Goal: Complete application form

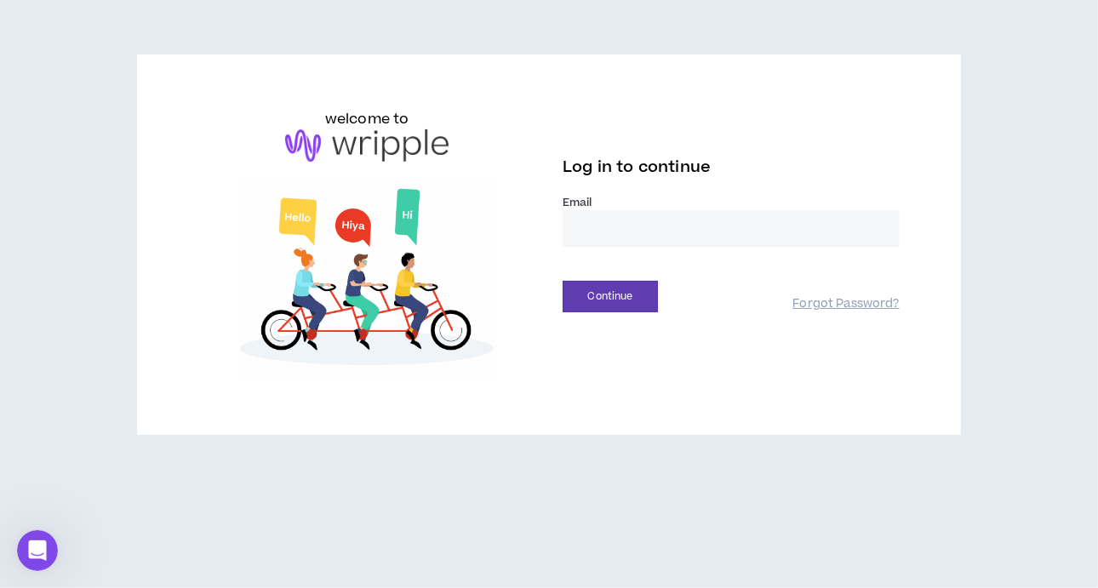
click at [616, 214] on input "email" at bounding box center [730, 228] width 337 height 37
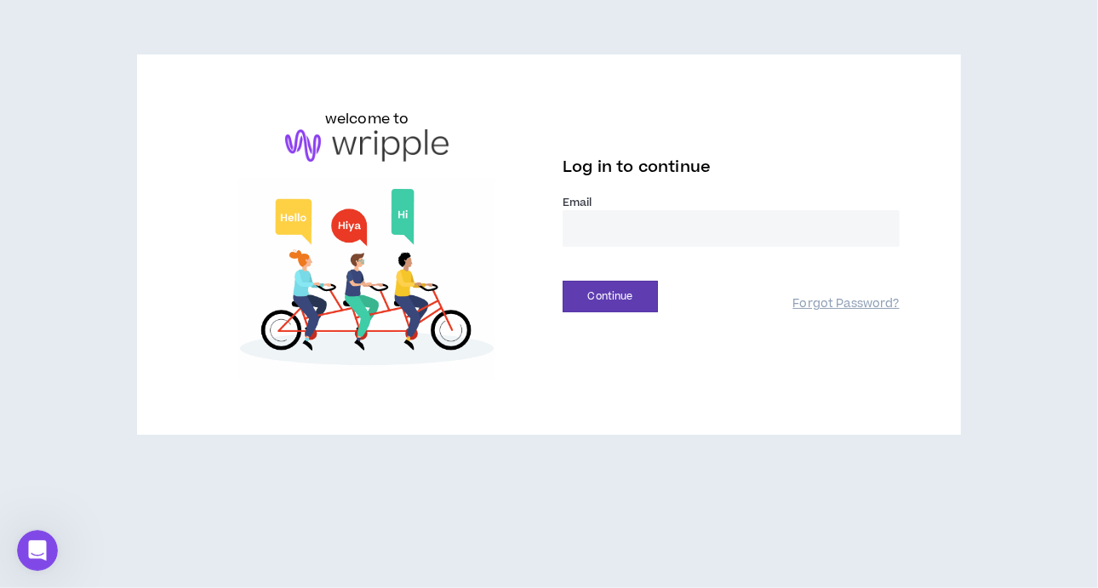
type input "**********"
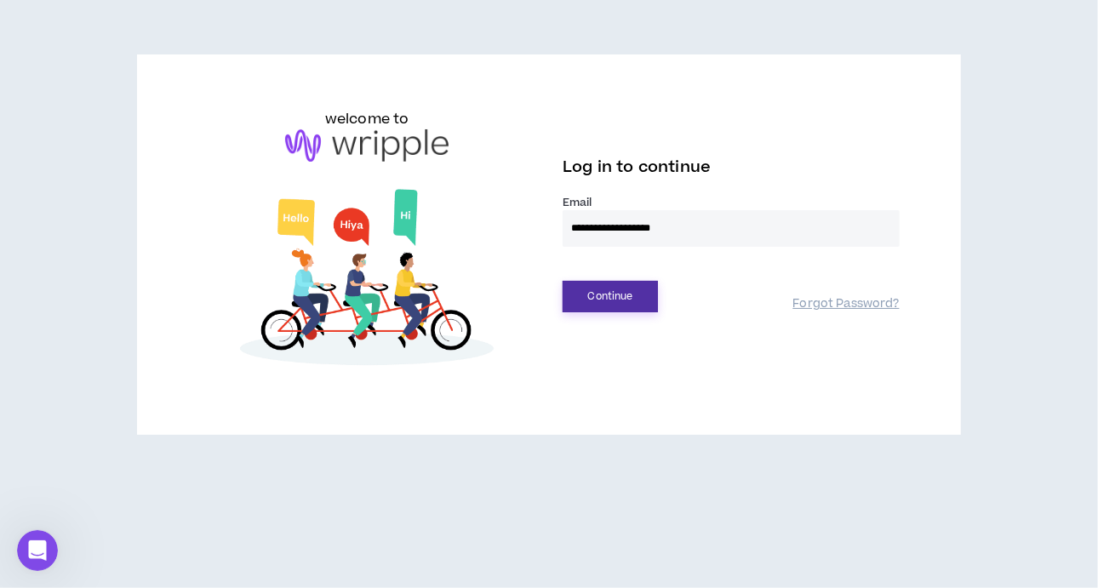
click at [631, 296] on button "Continue" at bounding box center [609, 296] width 95 height 31
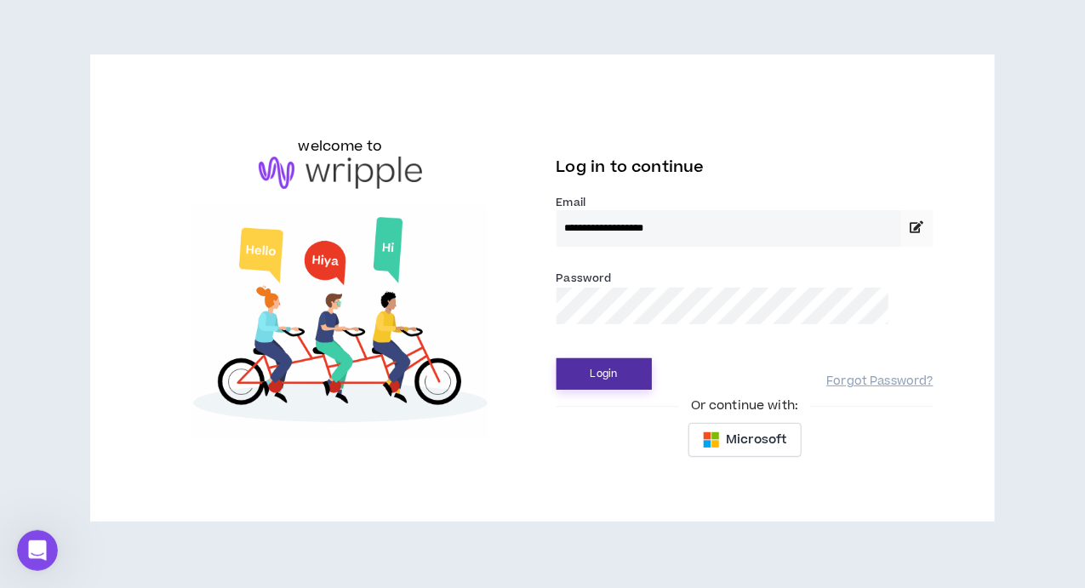
click at [601, 381] on button "Login" at bounding box center [603, 373] width 95 height 31
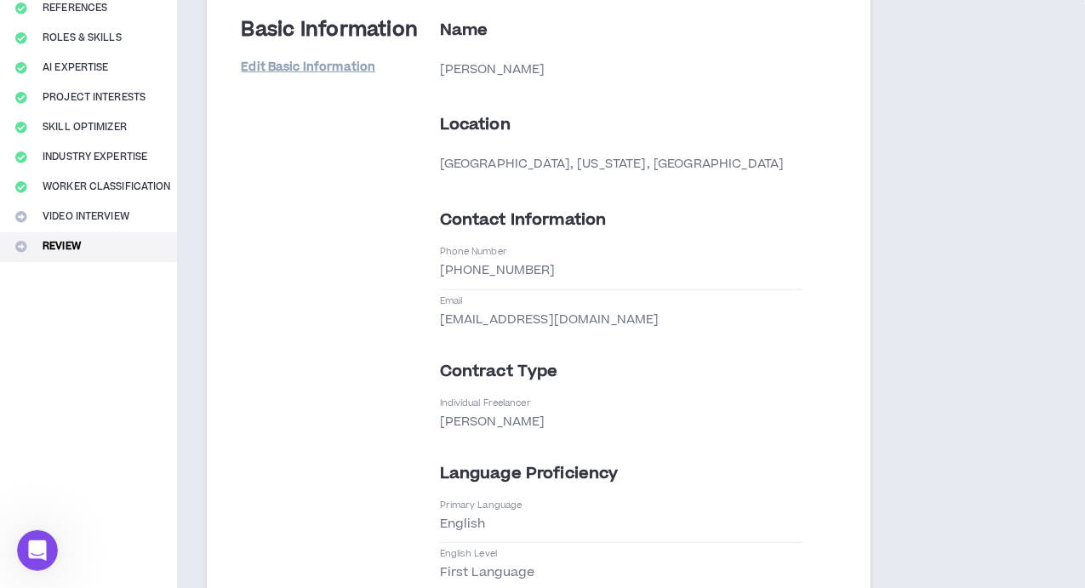
scroll to position [235, 0]
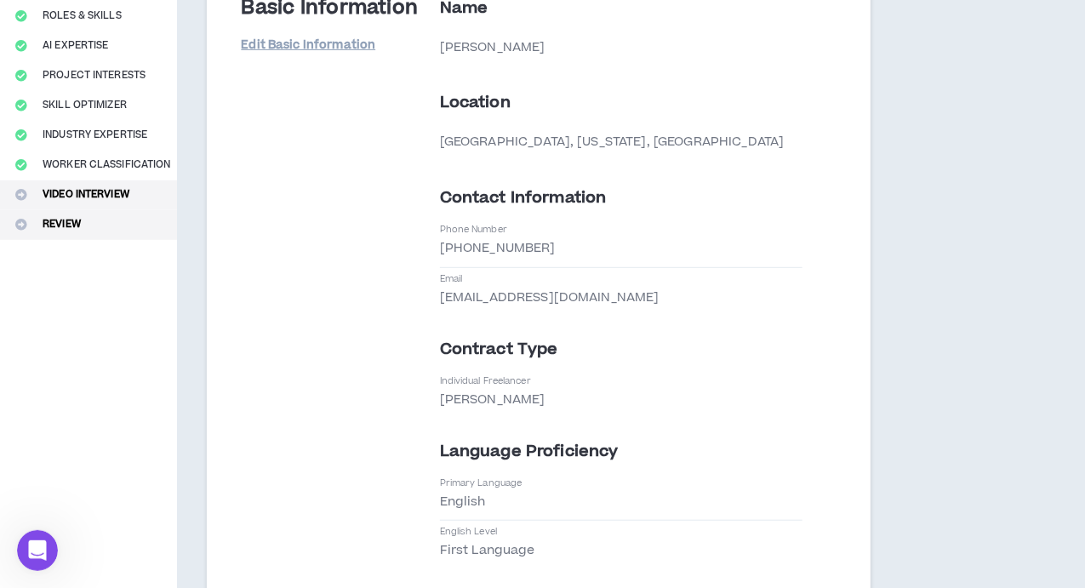
click at [49, 197] on button "Video Interview" at bounding box center [88, 195] width 177 height 30
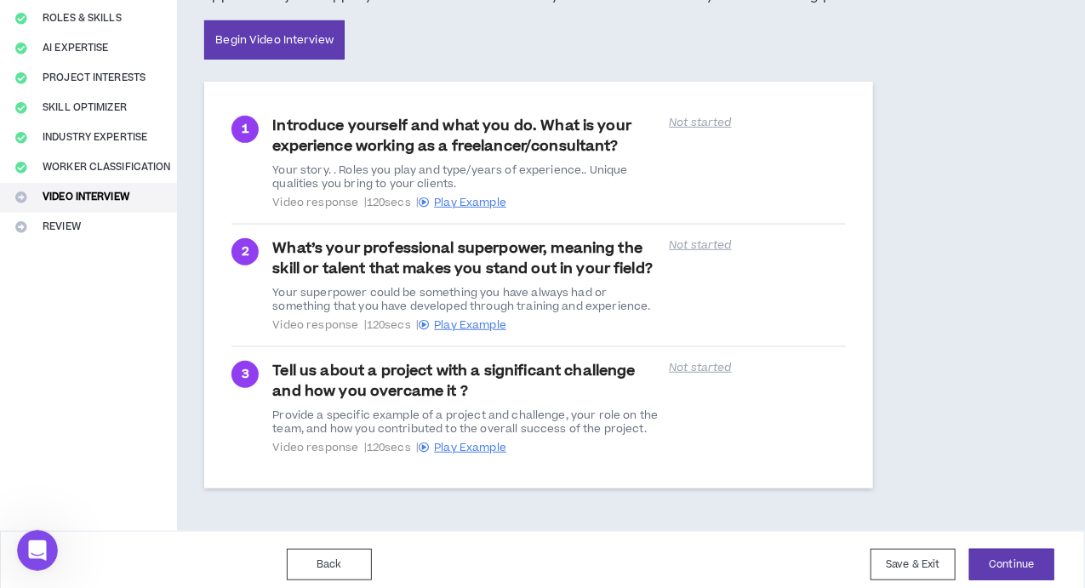
scroll to position [315, 0]
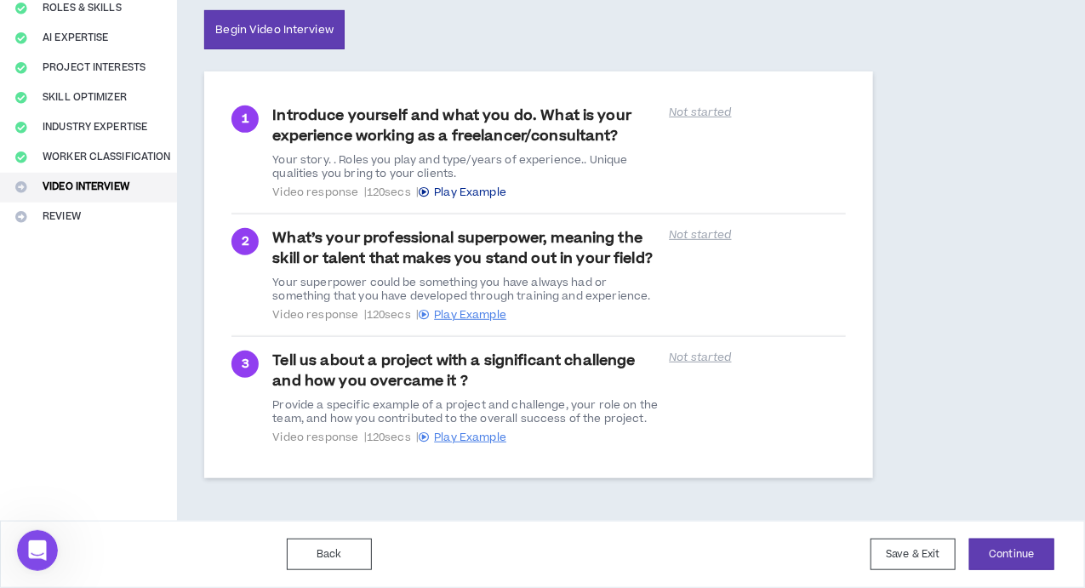
click at [473, 185] on span "Play Example" at bounding box center [470, 192] width 72 height 15
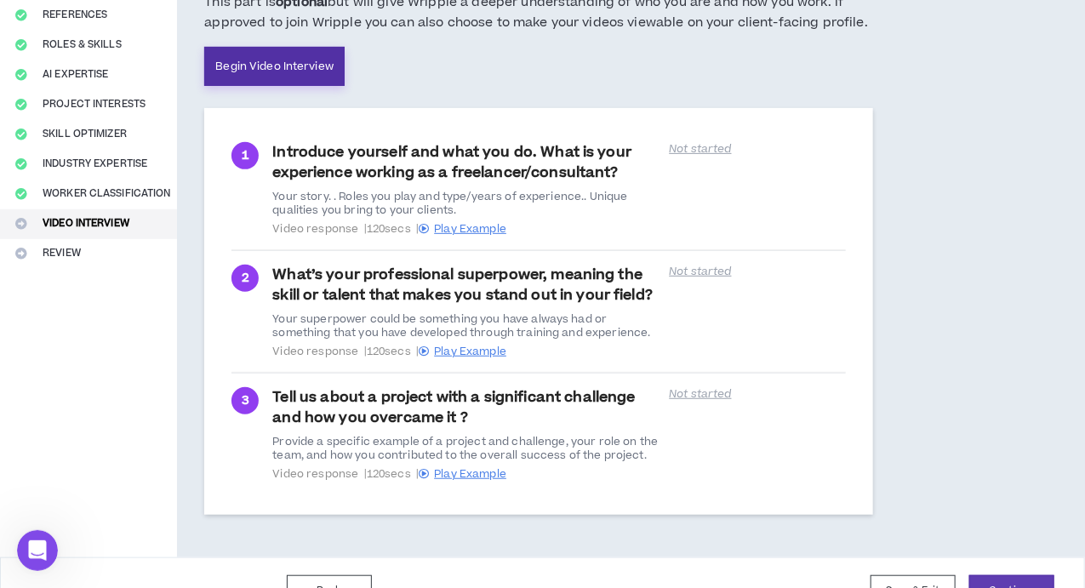
click at [305, 84] on link "Begin Video Interview" at bounding box center [274, 66] width 140 height 39
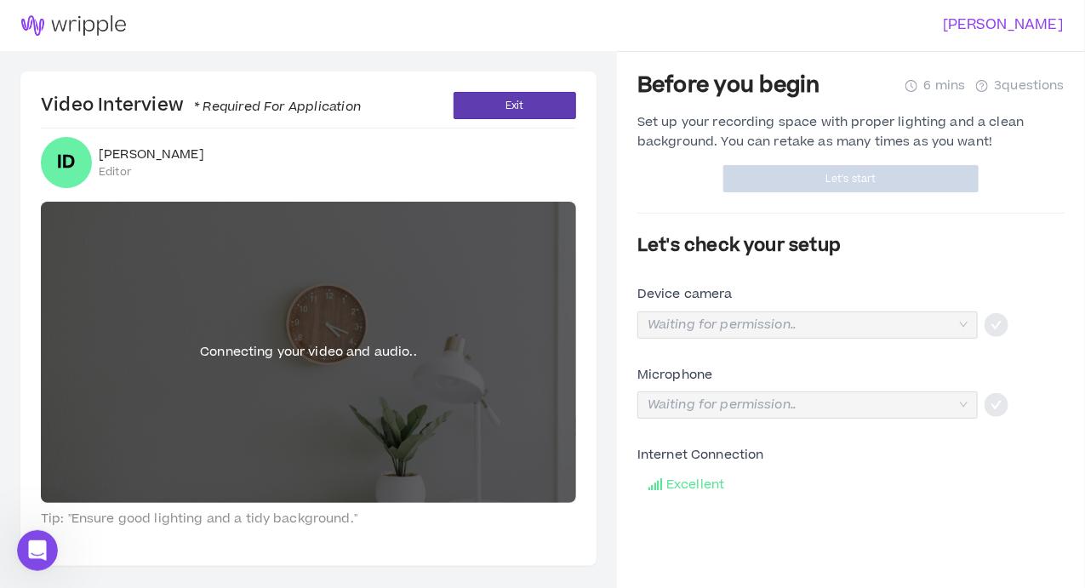
scroll to position [51, 0]
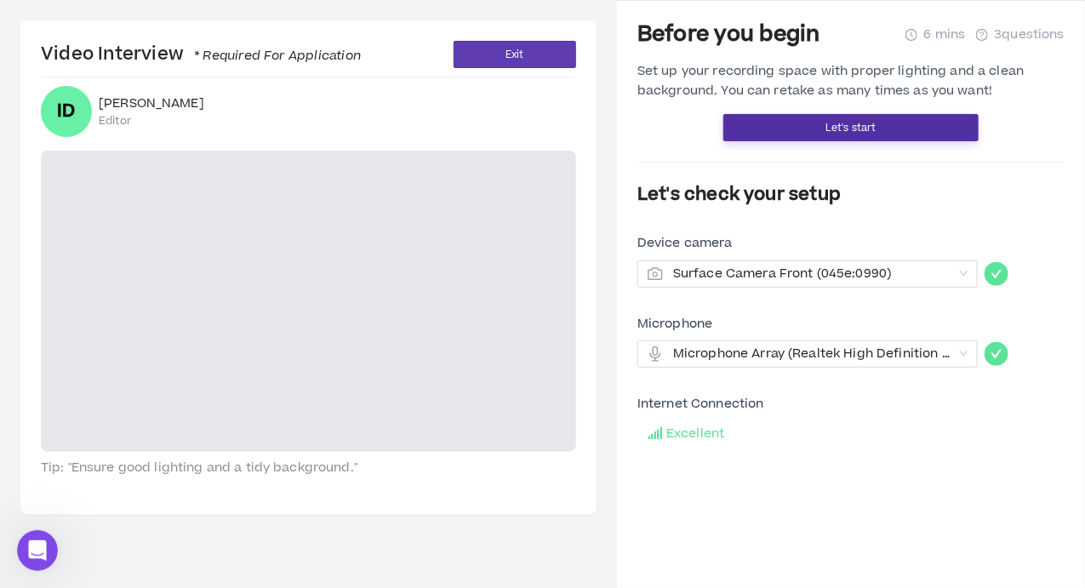
click at [841, 123] on span "Let's start" at bounding box center [850, 128] width 50 height 16
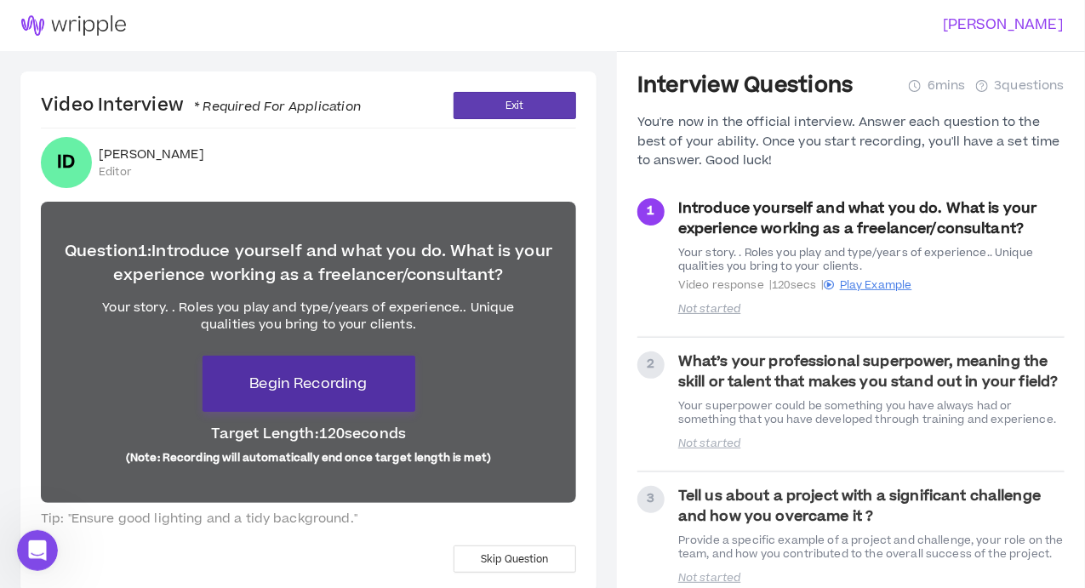
click at [305, 387] on span "Begin Recording" at bounding box center [307, 384] width 117 height 20
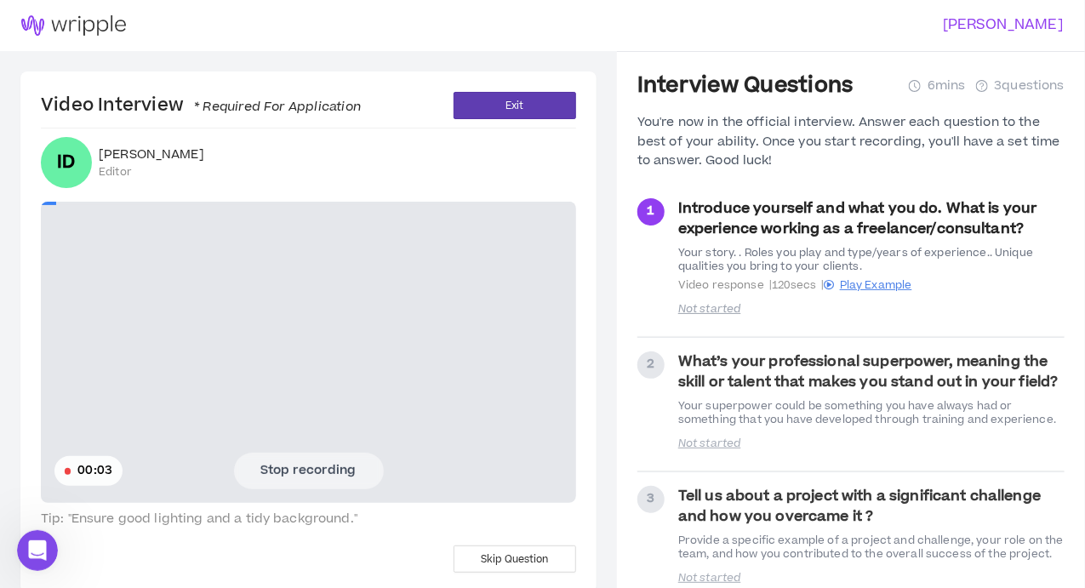
click at [312, 467] on button "Stop recording" at bounding box center [309, 471] width 150 height 36
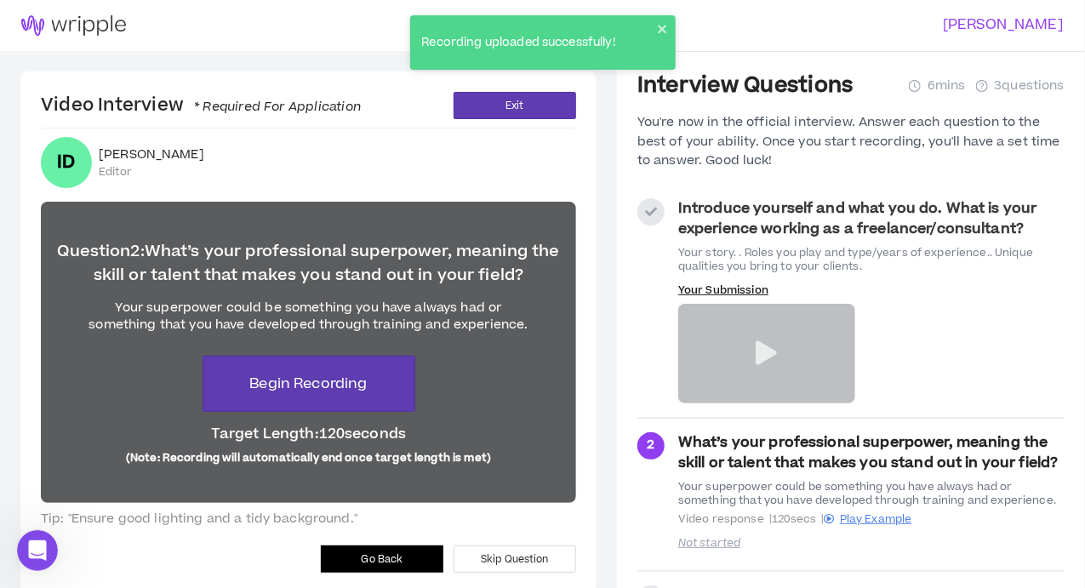
click at [796, 326] on div at bounding box center [766, 354] width 177 height 100
click at [736, 283] on p "Your Submission" at bounding box center [766, 290] width 177 height 14
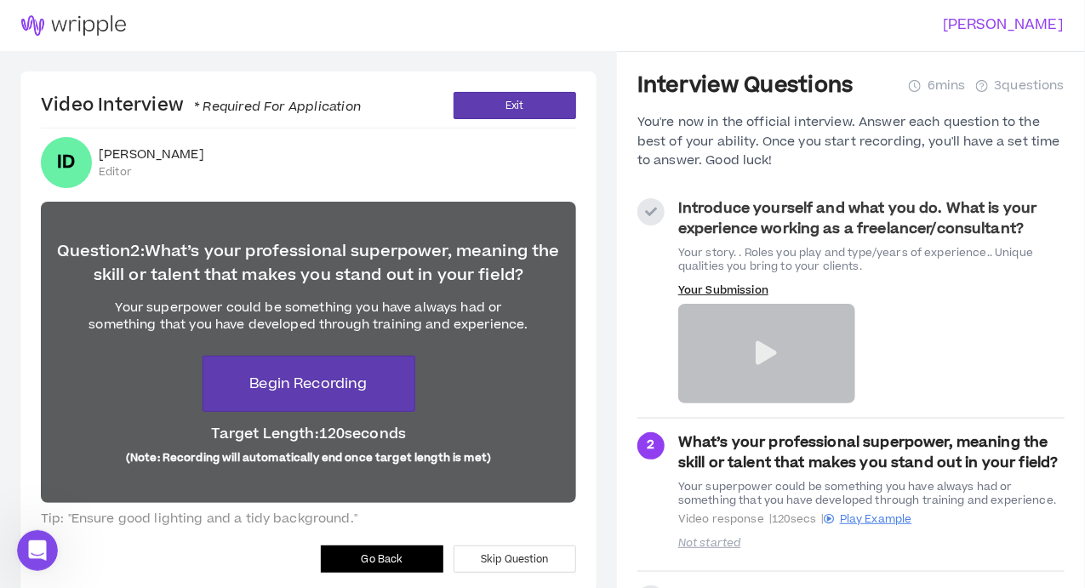
click at [766, 320] on div at bounding box center [766, 354] width 177 height 100
drag, startPoint x: 798, startPoint y: 347, endPoint x: 749, endPoint y: 345, distance: 49.4
click at [749, 345] on div at bounding box center [766, 354] width 177 height 100
click at [396, 551] on span "Go Back" at bounding box center [383, 559] width 42 height 16
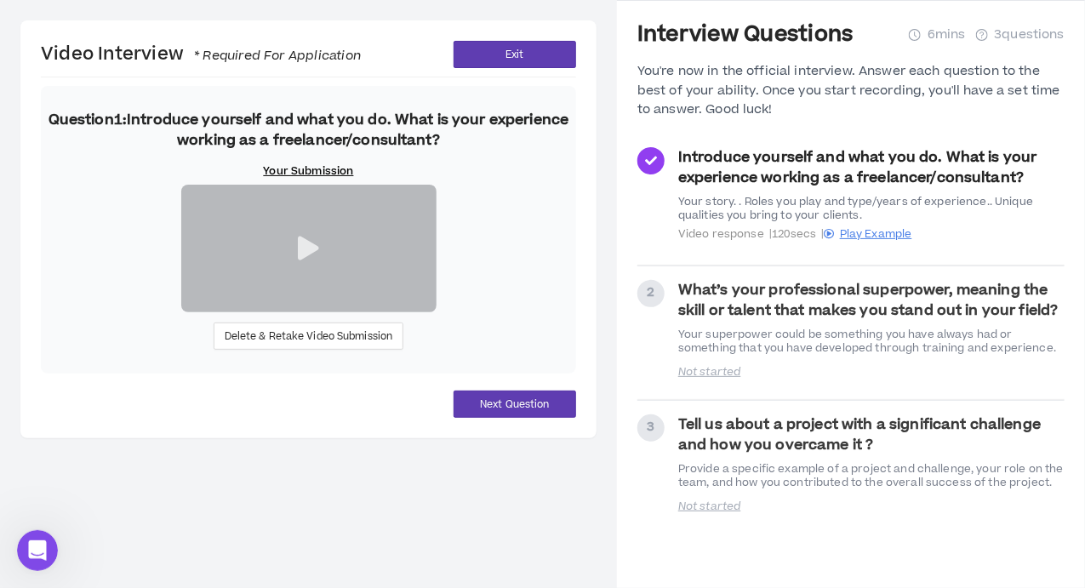
scroll to position [195, 0]
click at [344, 345] on span "Delete & Retake Video Submission" at bounding box center [309, 336] width 168 height 16
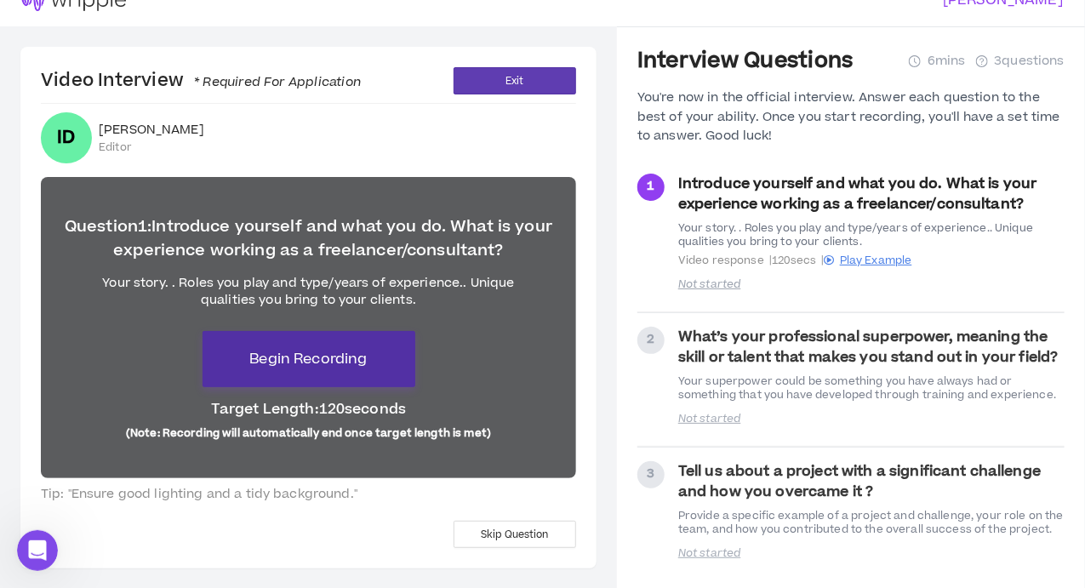
click at [365, 370] on button "Begin Recording" at bounding box center [309, 359] width 213 height 56
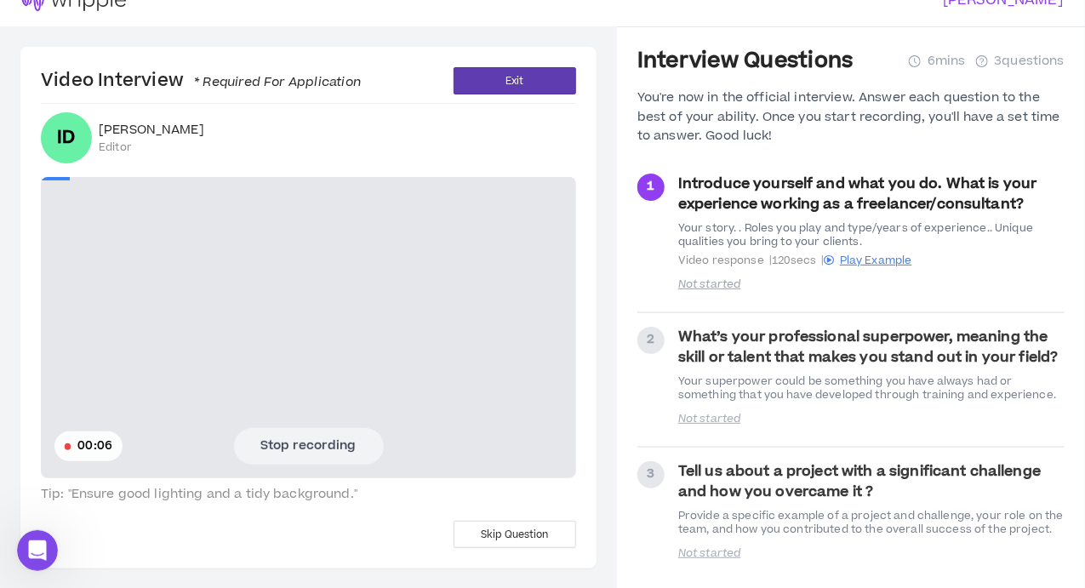
click at [319, 450] on button "Stop recording" at bounding box center [309, 446] width 150 height 36
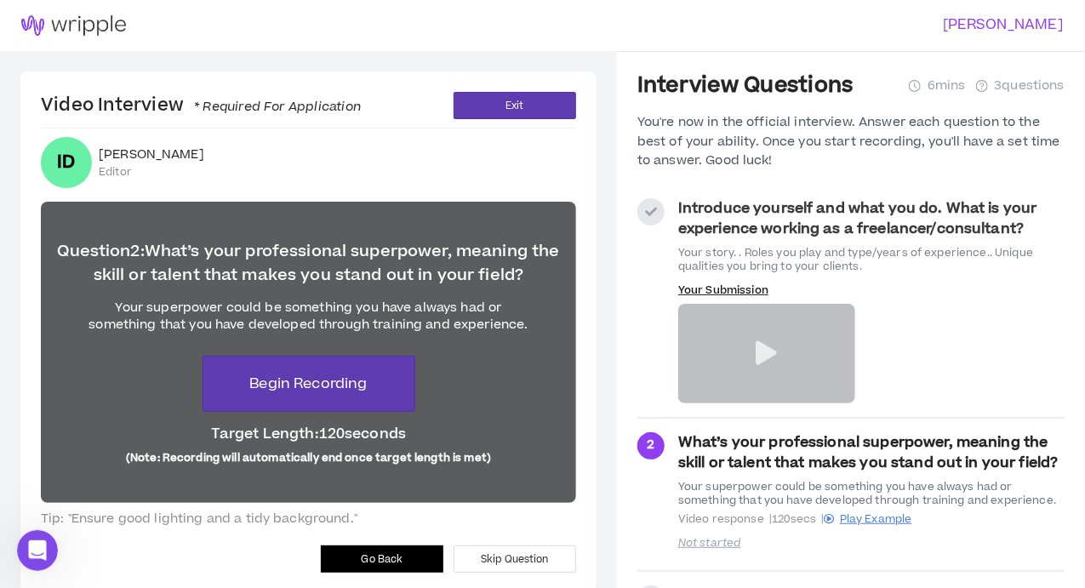
click at [383, 556] on span "Go Back" at bounding box center [383, 559] width 42 height 16
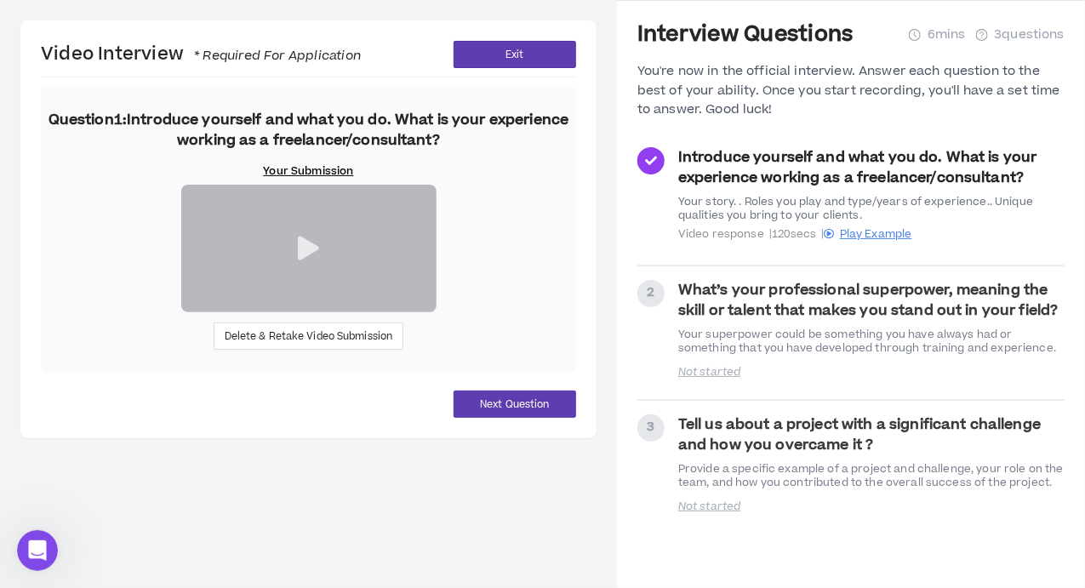
scroll to position [157, 0]
click at [346, 345] on span "Delete & Retake Video Submission" at bounding box center [309, 336] width 168 height 16
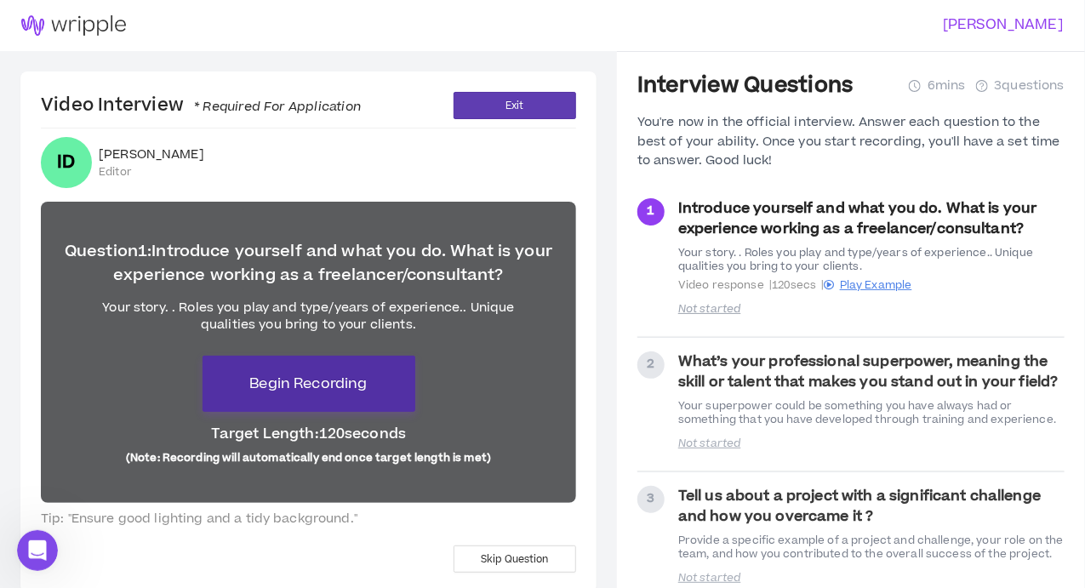
click at [352, 388] on span "Begin Recording" at bounding box center [307, 384] width 117 height 20
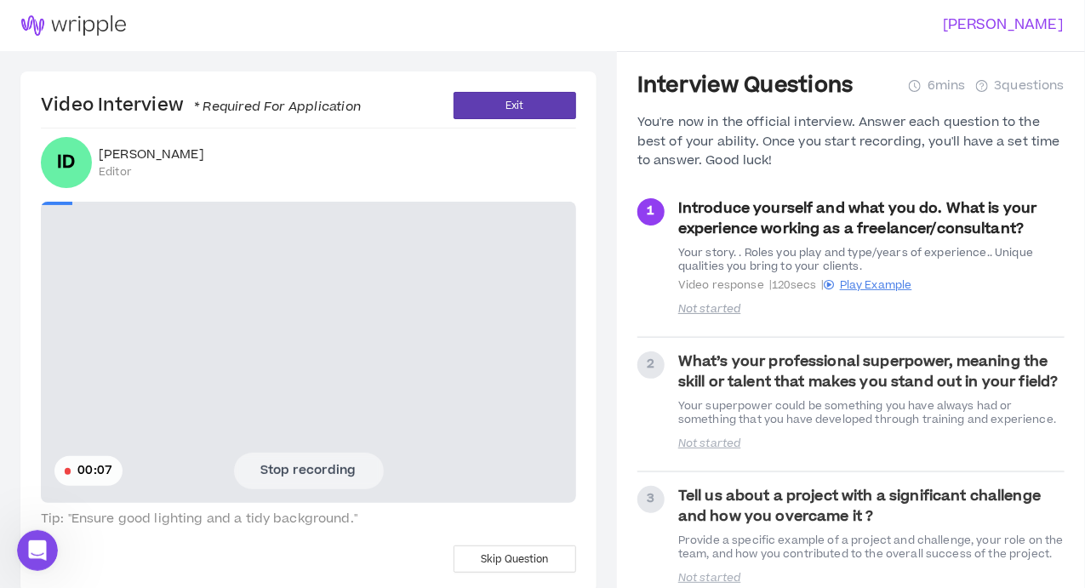
click at [304, 477] on button "Stop recording" at bounding box center [309, 471] width 150 height 36
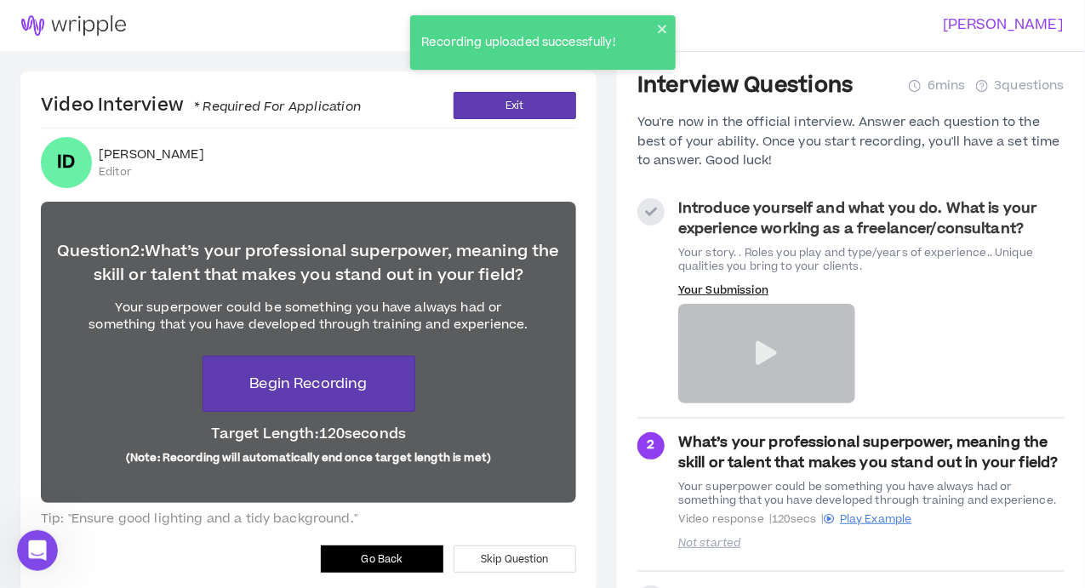
click at [410, 557] on button "Go Back" at bounding box center [382, 558] width 123 height 27
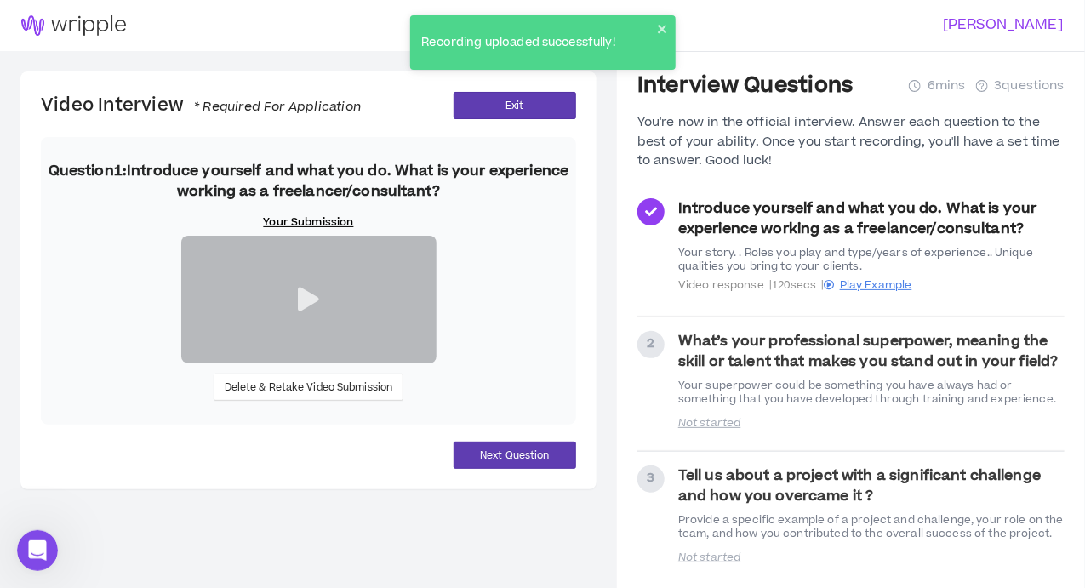
scroll to position [195, 0]
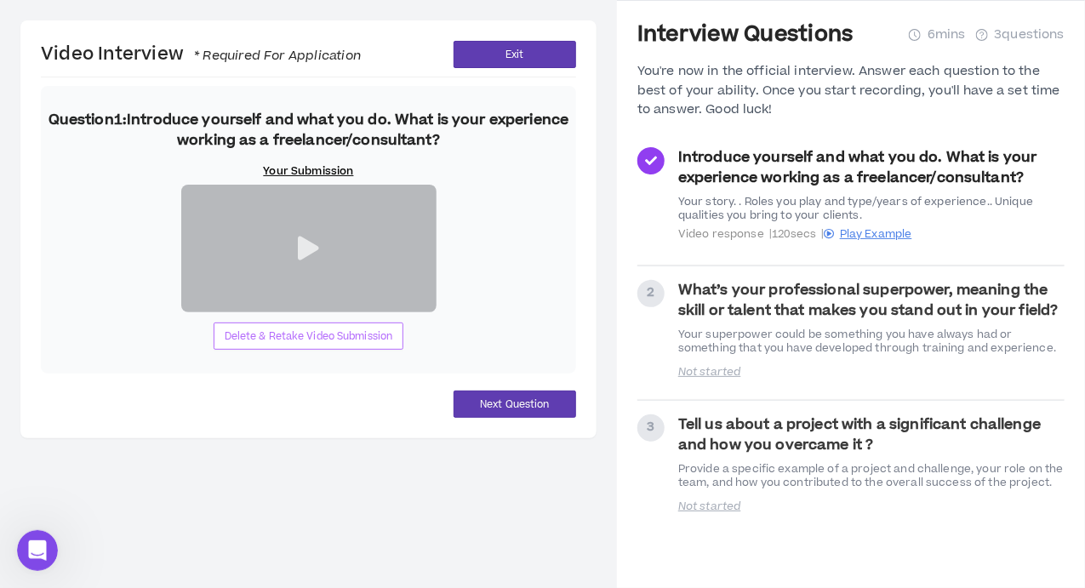
click at [328, 345] on span "Delete & Retake Video Submission" at bounding box center [309, 336] width 168 height 16
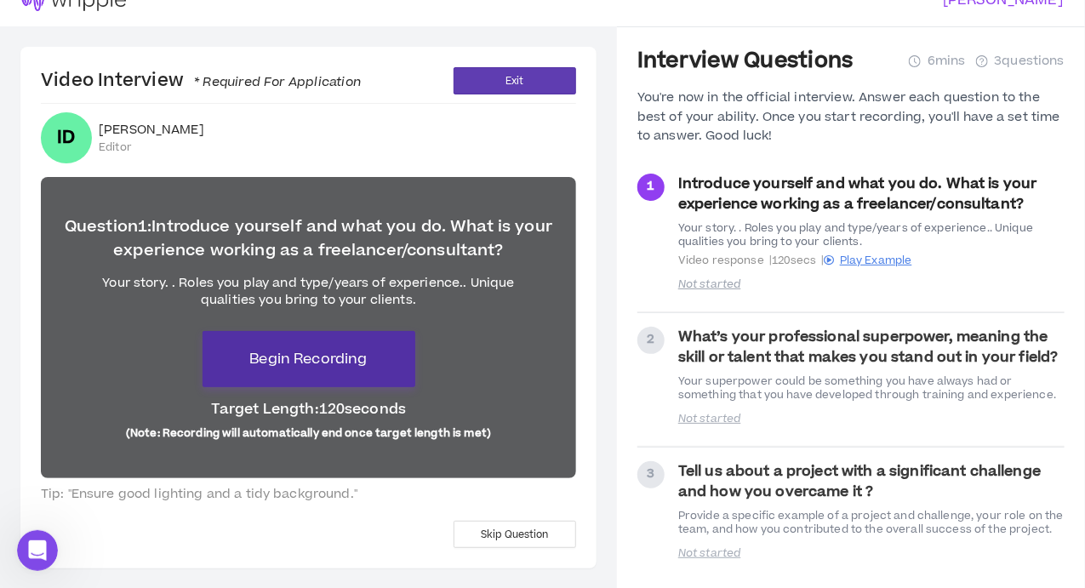
click at [314, 360] on span "Begin Recording" at bounding box center [307, 359] width 117 height 20
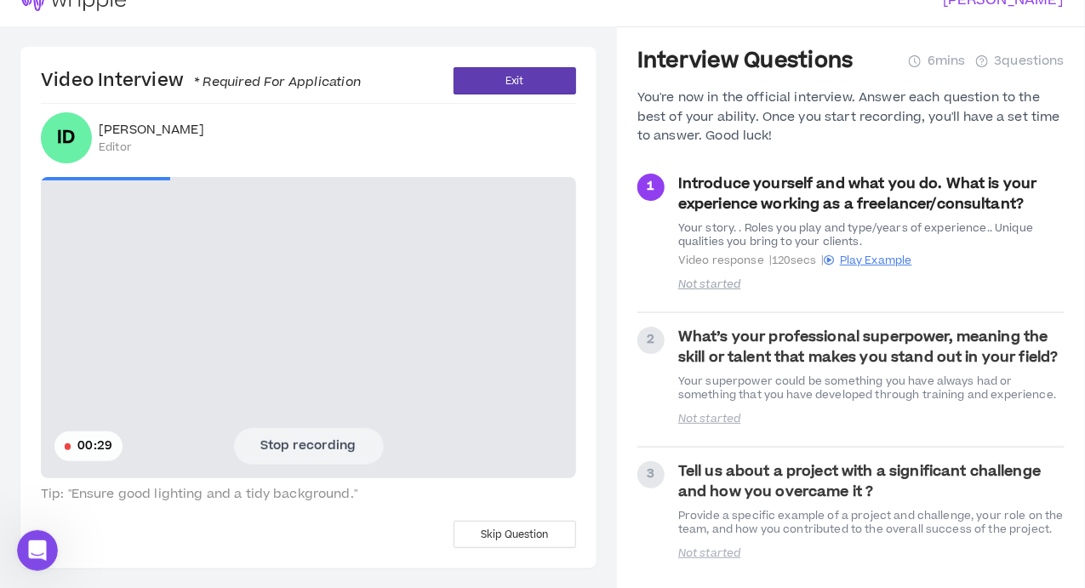
click at [311, 439] on button "Stop recording" at bounding box center [309, 446] width 150 height 36
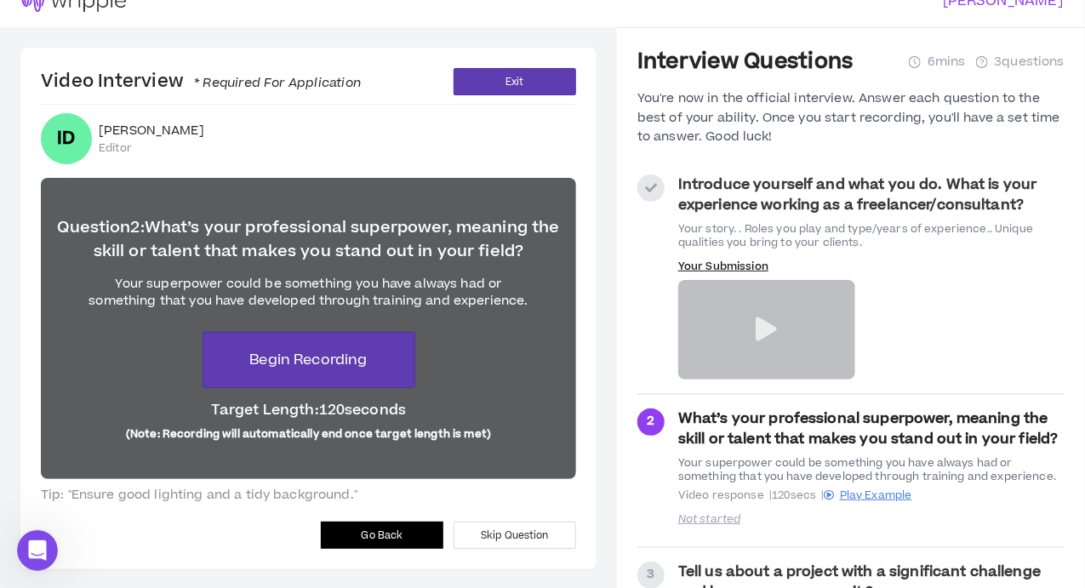
scroll to position [25, 0]
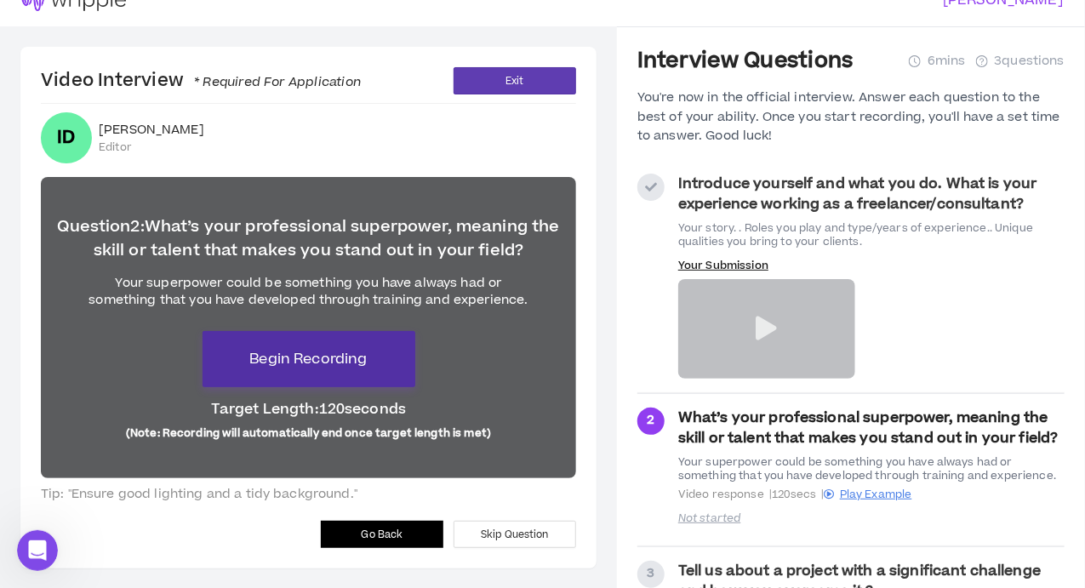
click at [311, 357] on span "Begin Recording" at bounding box center [307, 359] width 117 height 20
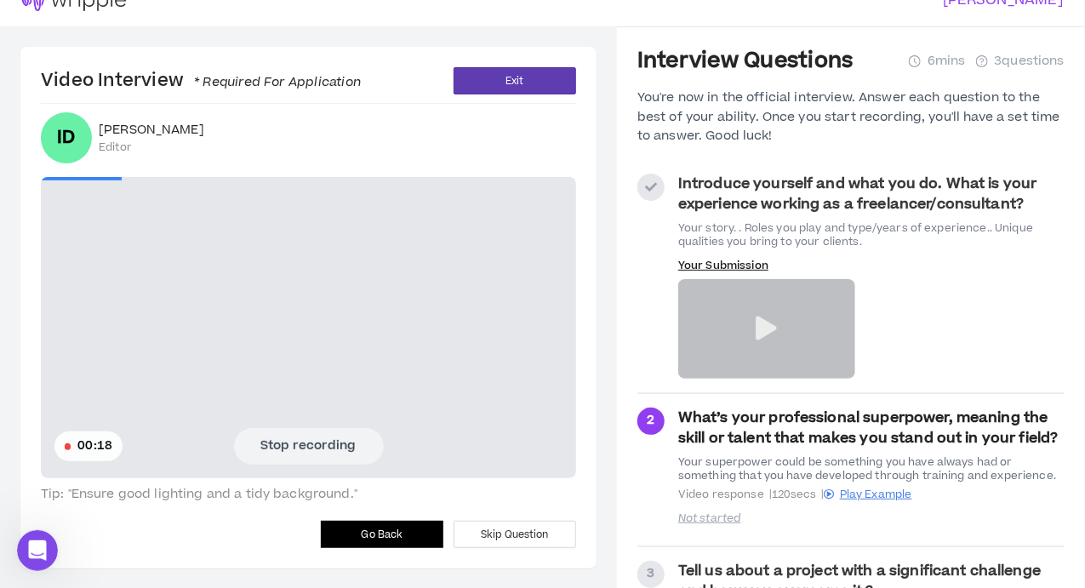
click at [314, 442] on button "Stop recording" at bounding box center [309, 446] width 150 height 36
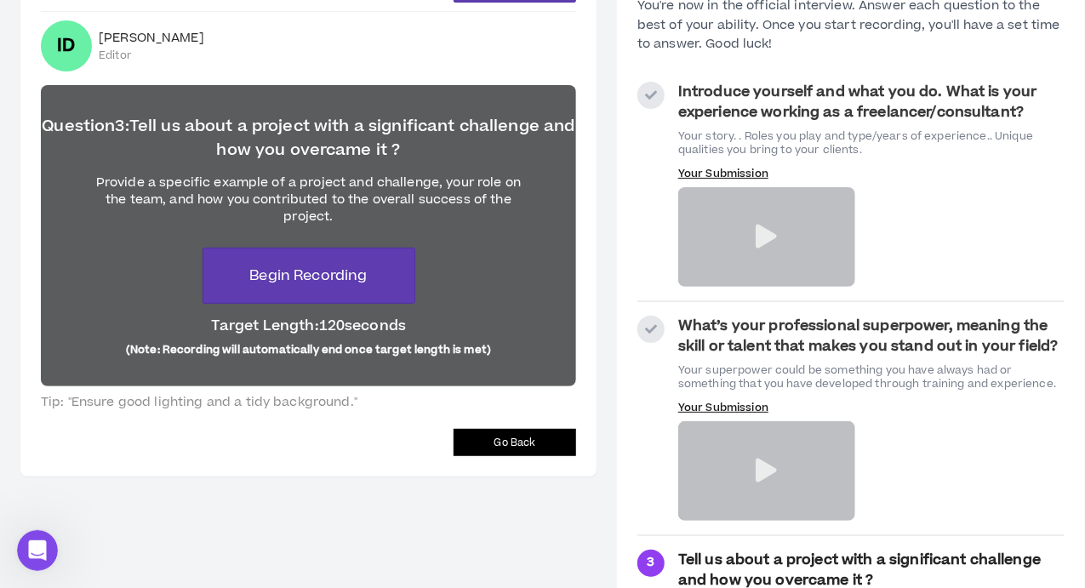
click at [511, 455] on button "Go Back" at bounding box center [514, 442] width 123 height 27
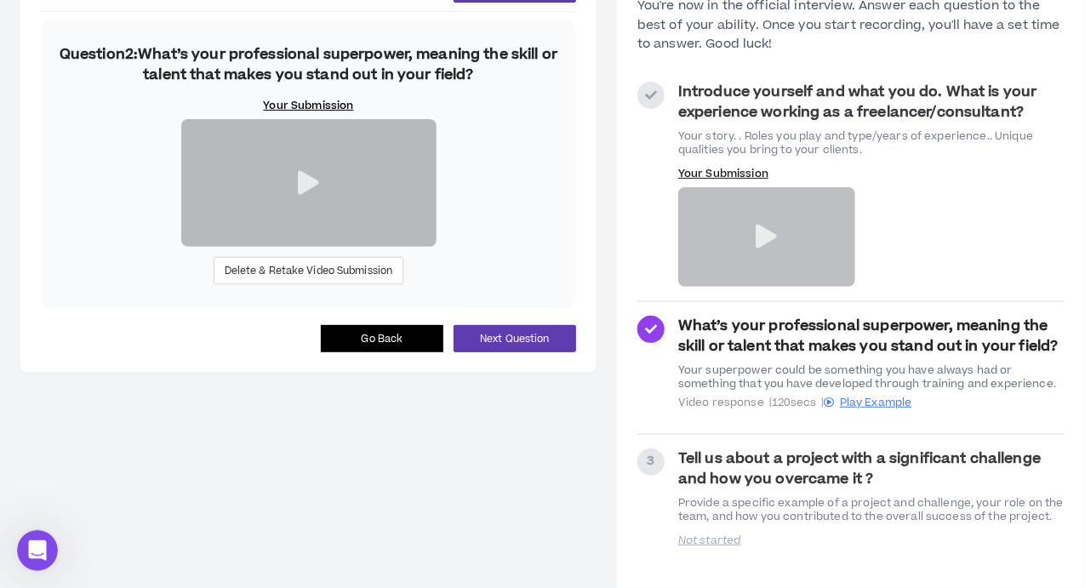
scroll to position [195, 0]
click at [346, 279] on span "Delete & Retake Video Submission" at bounding box center [309, 271] width 168 height 16
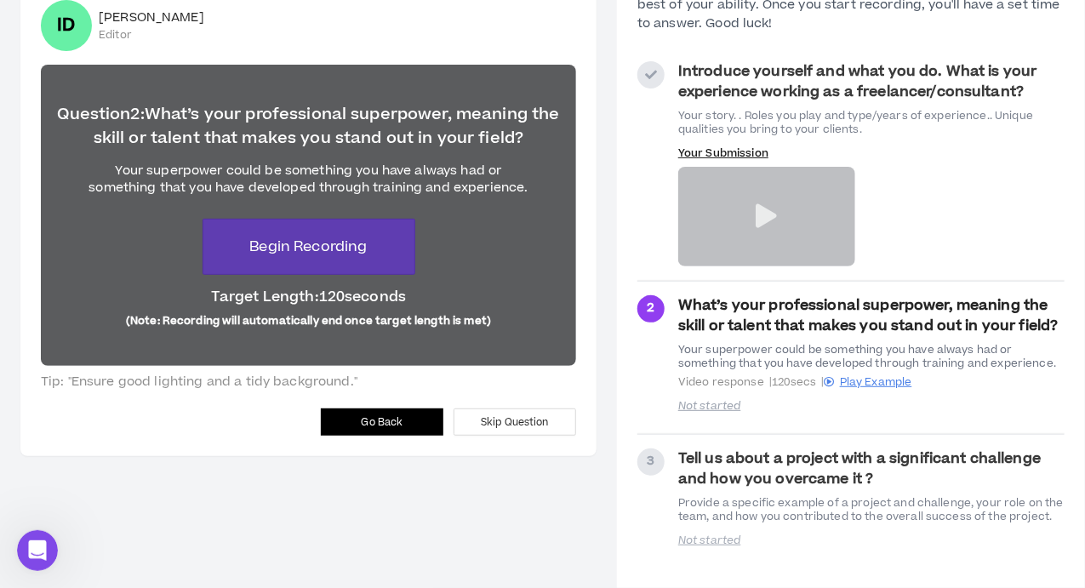
scroll to position [25, 0]
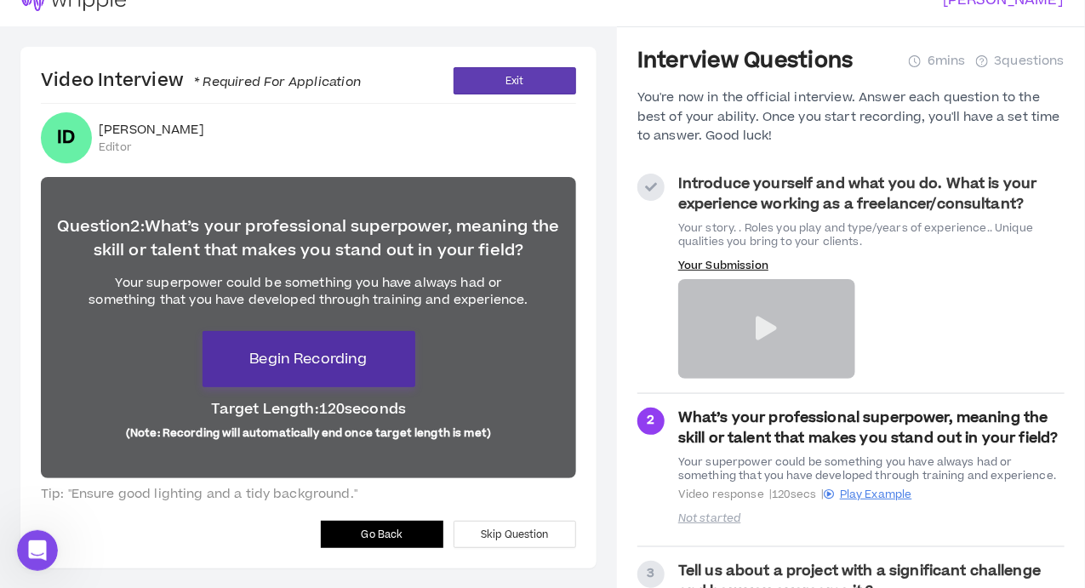
click at [354, 379] on button "Begin Recording" at bounding box center [309, 359] width 213 height 56
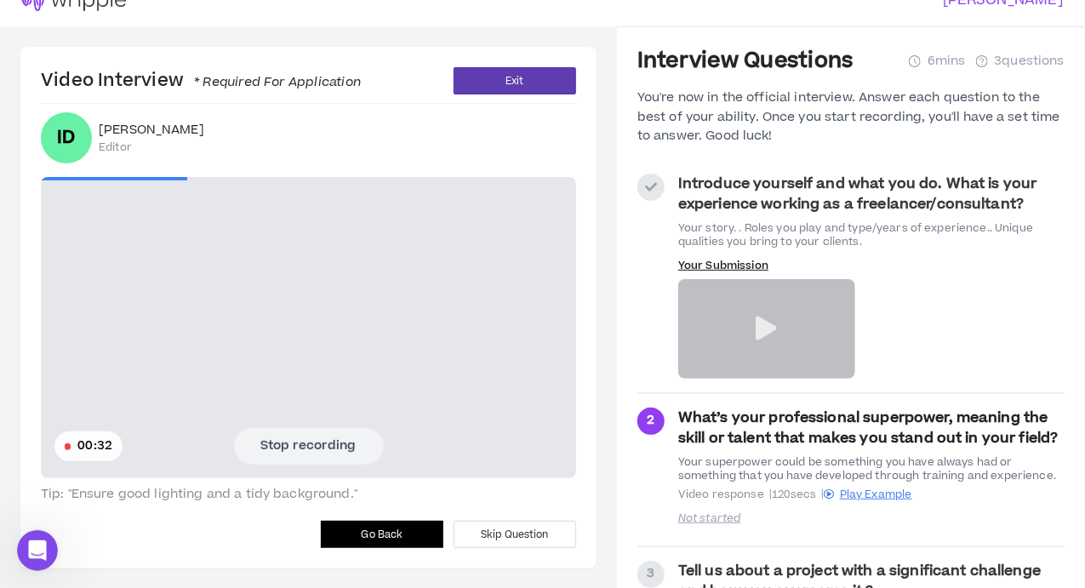
click at [354, 433] on button "Stop recording" at bounding box center [309, 446] width 150 height 36
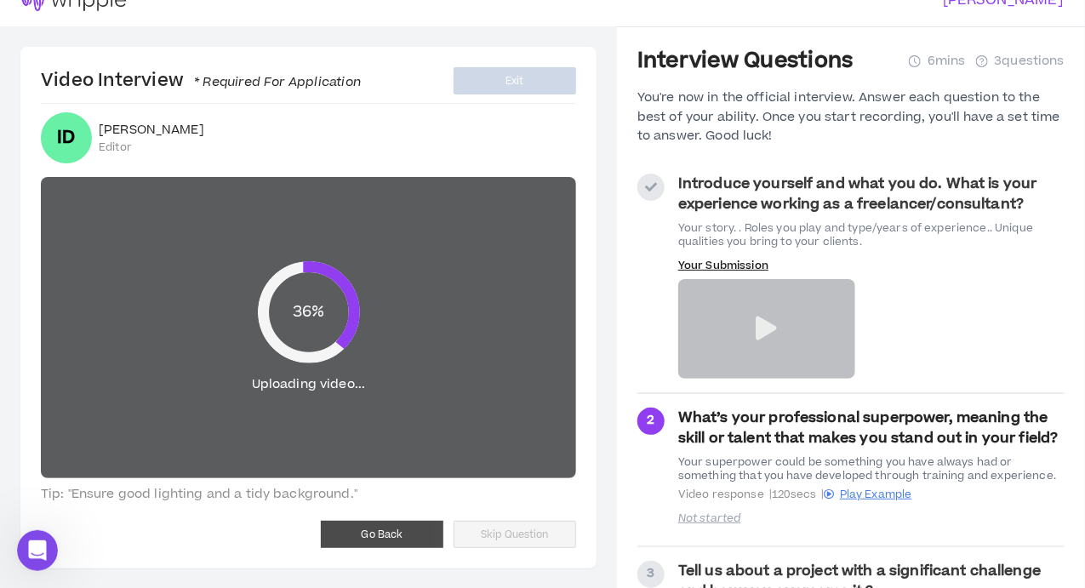
scroll to position [134, 0]
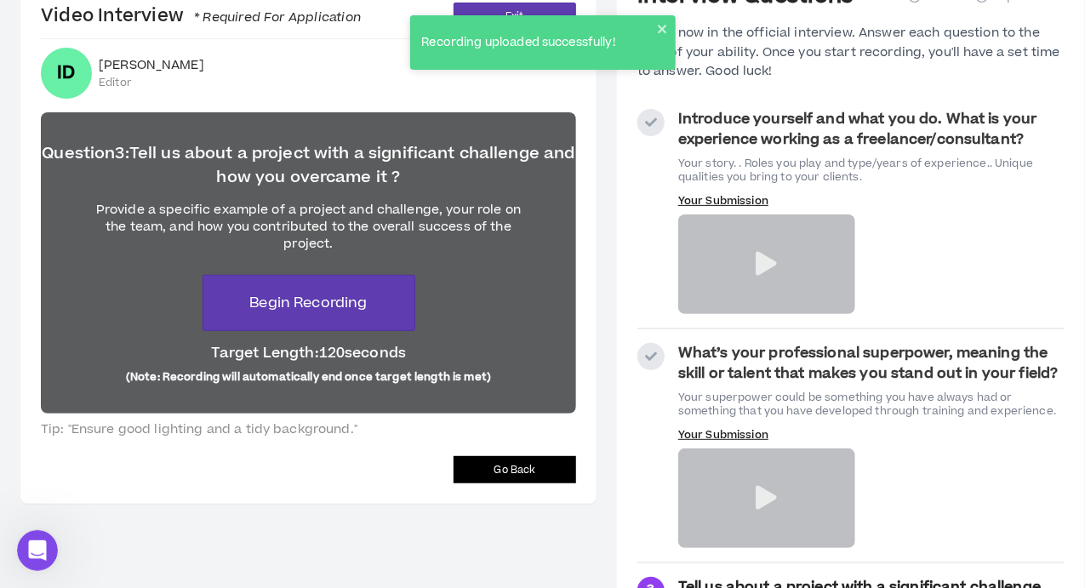
scroll to position [89, 0]
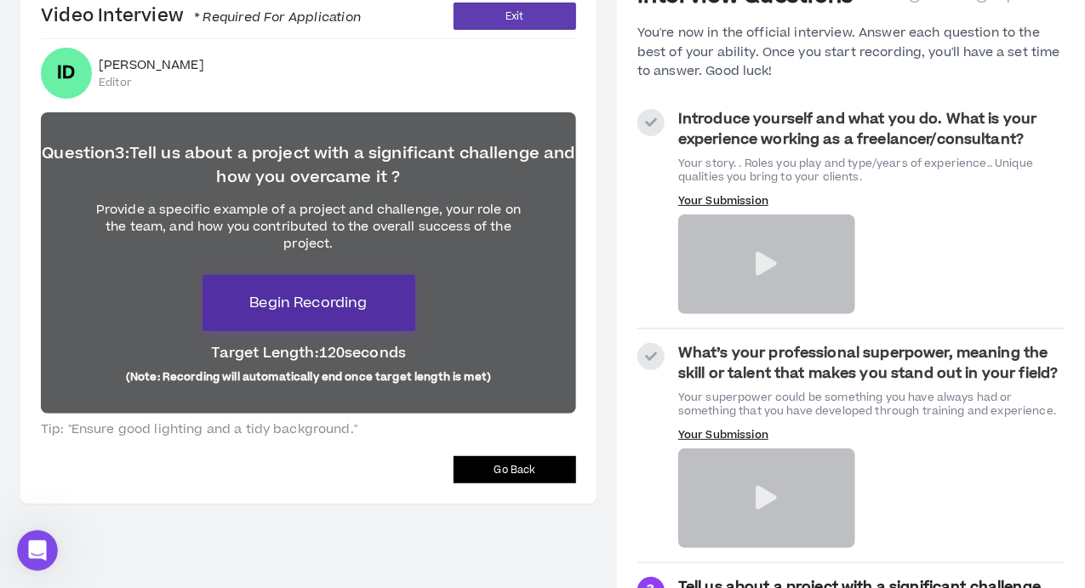
click at [297, 297] on span "Begin Recording" at bounding box center [307, 303] width 117 height 20
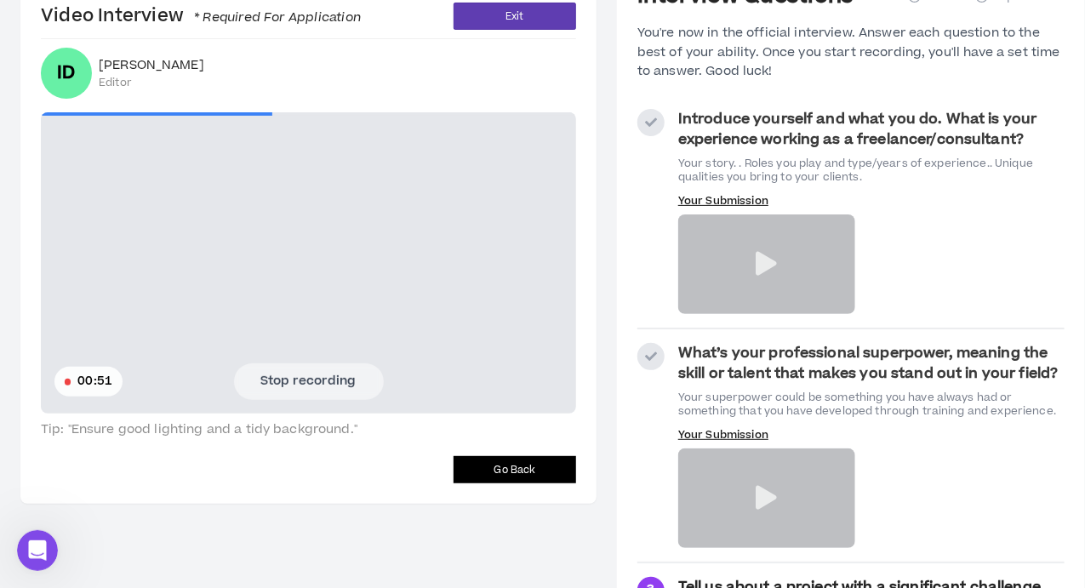
click at [339, 378] on button "Stop recording" at bounding box center [309, 381] width 150 height 36
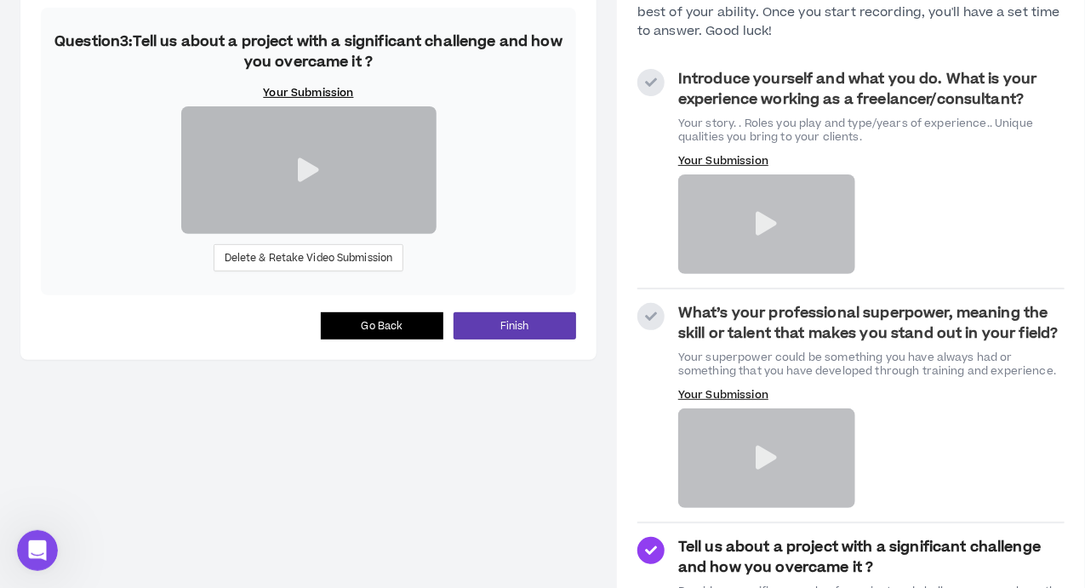
scroll to position [213, 0]
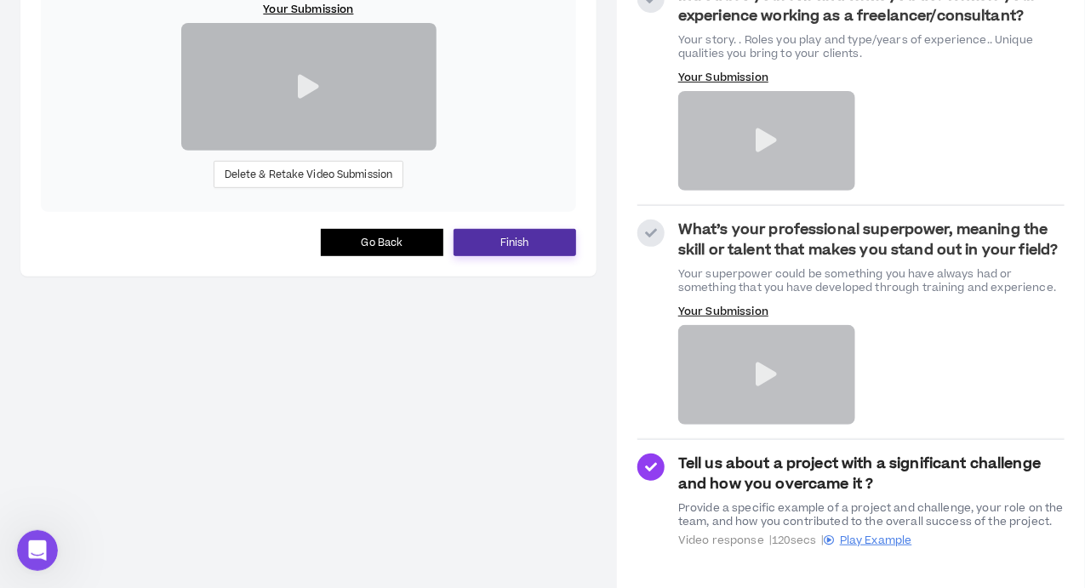
click at [516, 251] on span "Finish" at bounding box center [514, 243] width 29 height 16
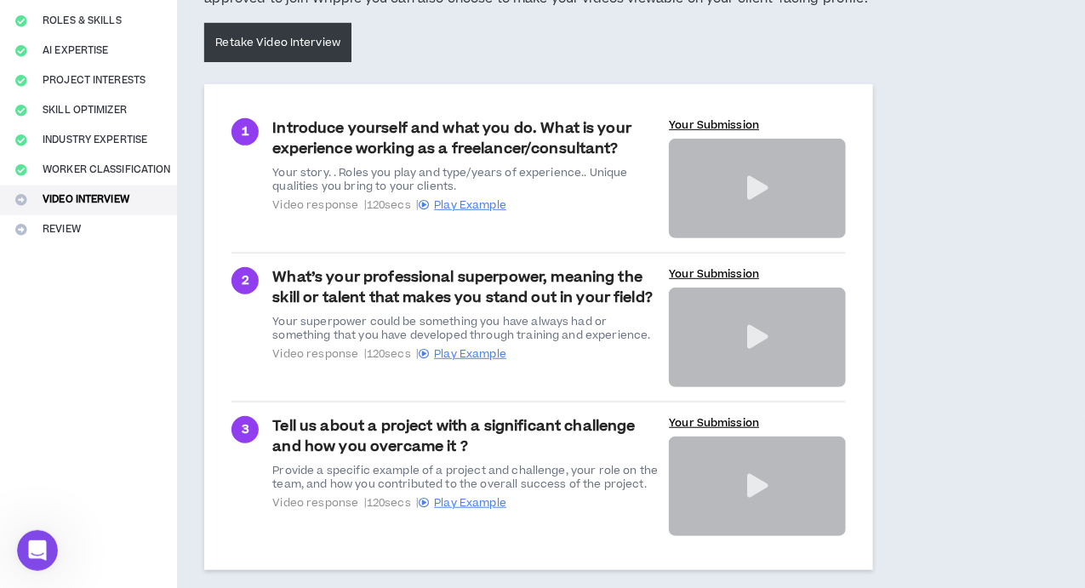
scroll to position [345, 0]
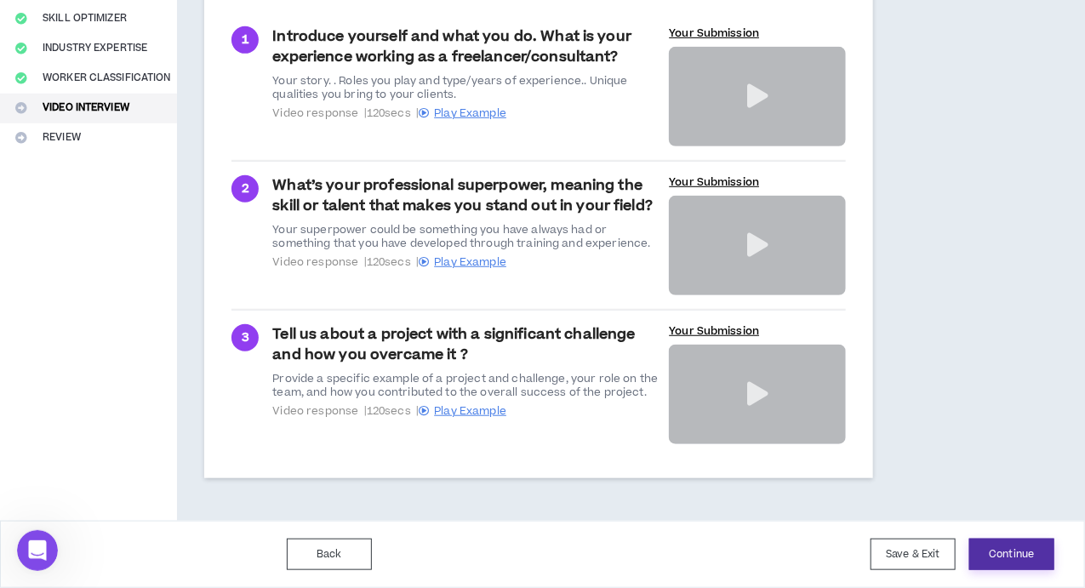
click at [1024, 567] on button "Continue" at bounding box center [1011, 554] width 85 height 31
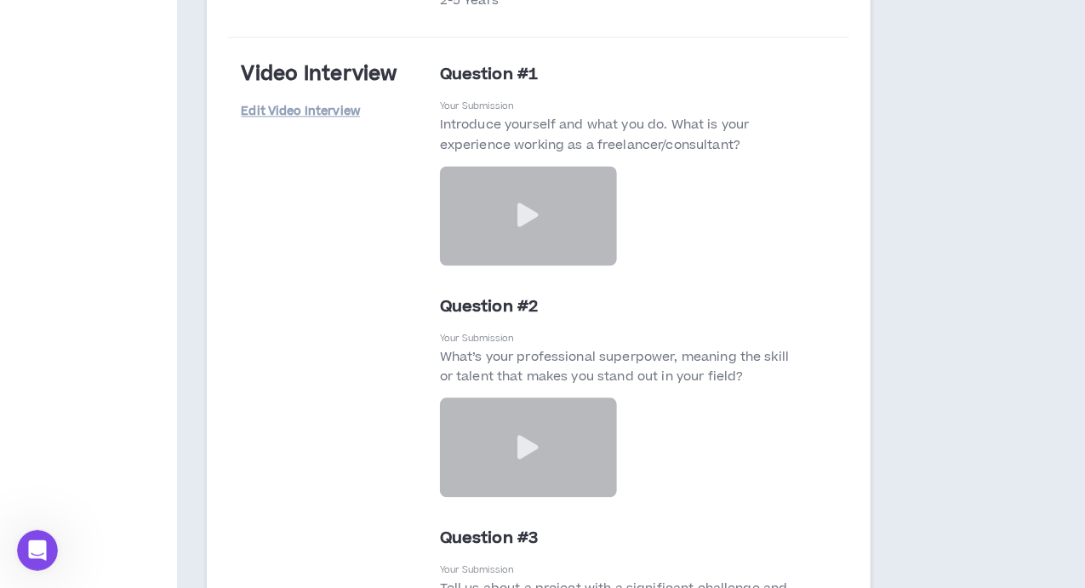
scroll to position [4211, 0]
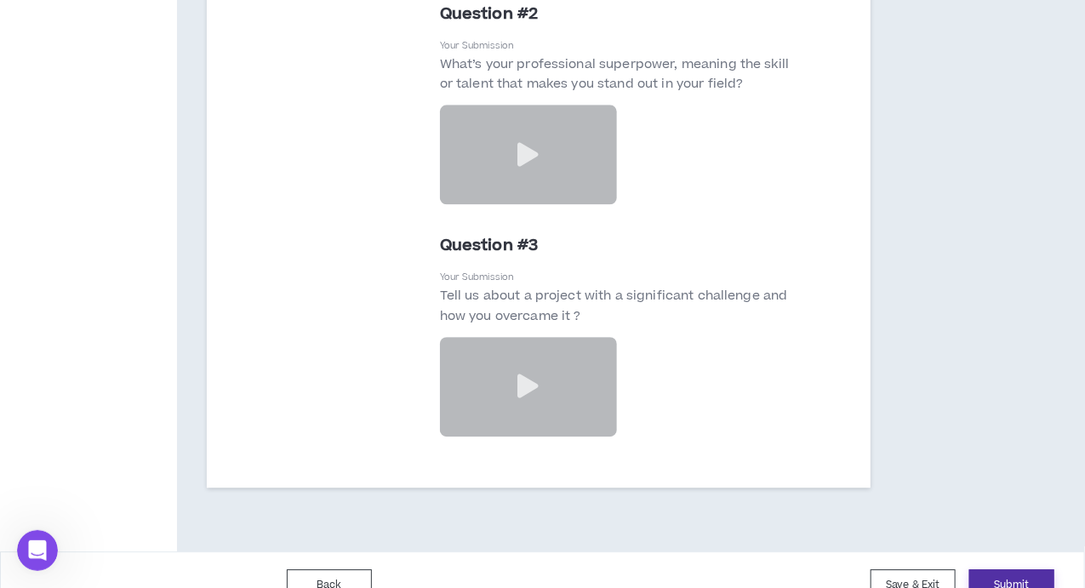
click at [1014, 569] on button "Submit" at bounding box center [1011, 584] width 85 height 31
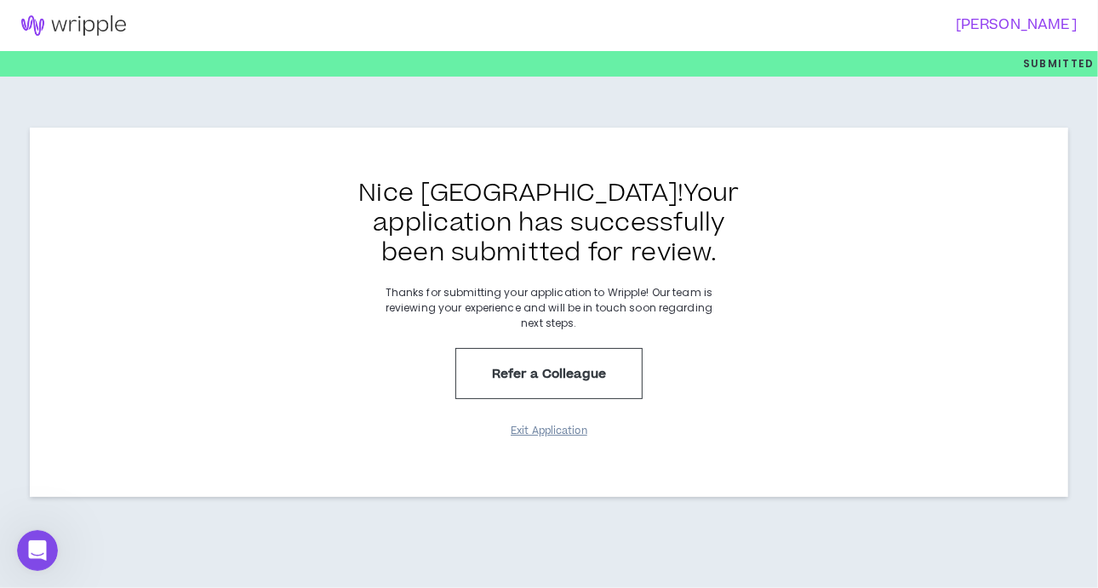
click at [566, 432] on button "Exit Application" at bounding box center [548, 431] width 85 height 30
